Goal: Feedback & Contribution: Submit feedback/report problem

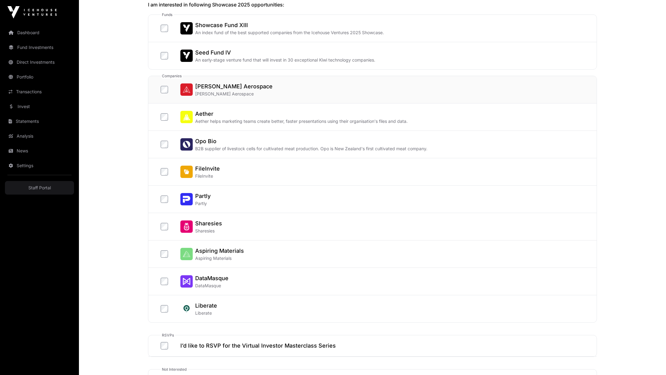
scroll to position [100, 0]
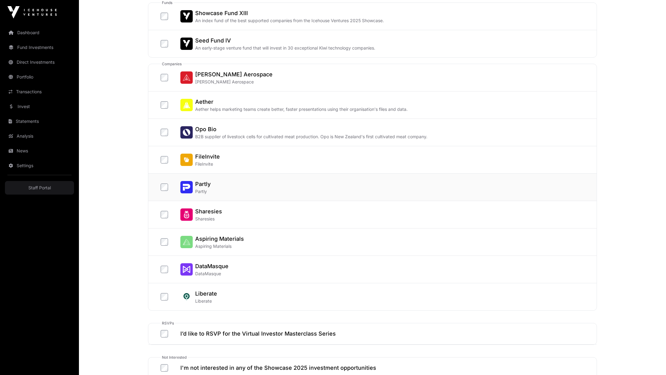
click at [162, 190] on label "Partly Partly" at bounding box center [186, 187] width 50 height 15
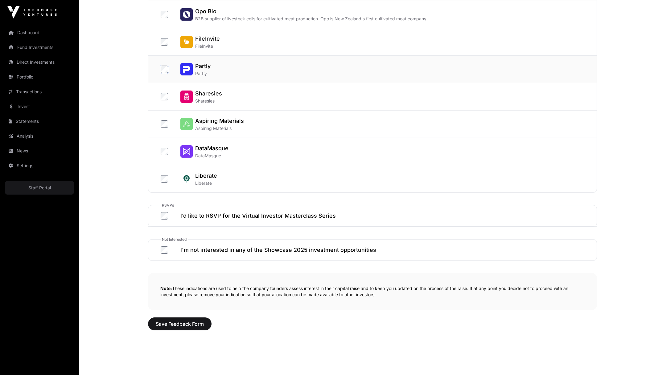
scroll to position [236, 0]
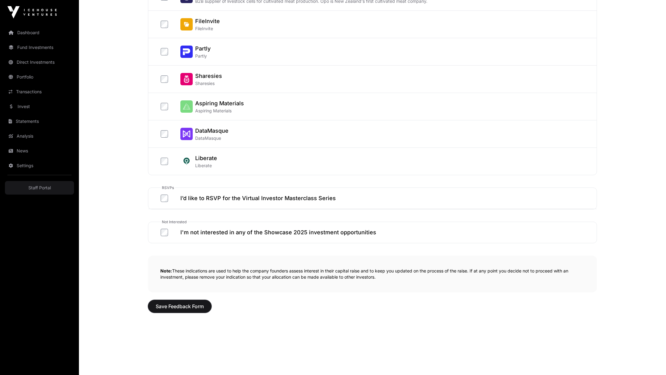
drag, startPoint x: 195, startPoint y: 302, endPoint x: 151, endPoint y: 215, distance: 98.3
click at [150, 215] on div "Showcase 2025 Feedback Form Showcase 2025 Feedback Form The following companies…" at bounding box center [372, 67] width 473 height 531
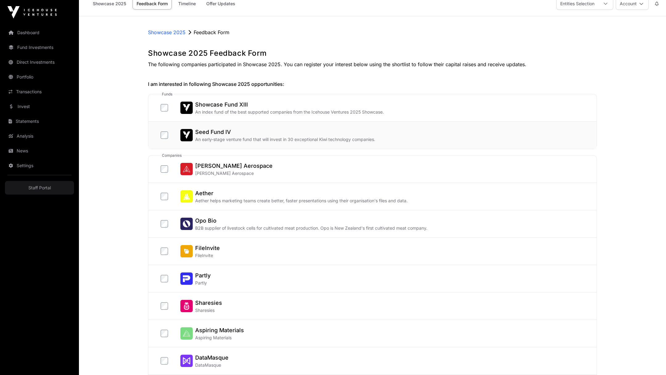
scroll to position [0, 0]
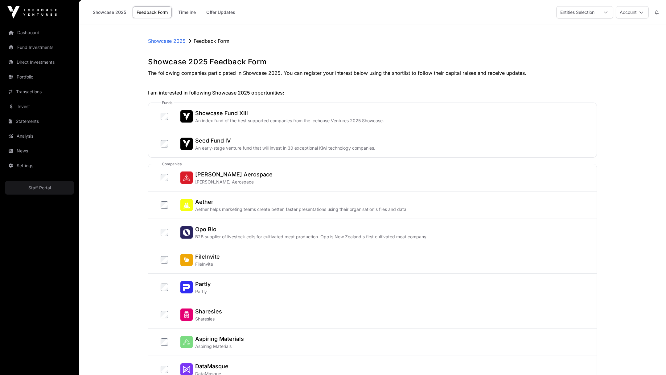
click at [183, 82] on div "Showcase 2025 Feedback Form Showcase 2025 Feedback Form The following companies…" at bounding box center [372, 302] width 473 height 531
click at [184, 76] on div "Showcase 2025 Feedback Form Showcase 2025 Feedback Form The following companies…" at bounding box center [372, 302] width 473 height 531
